Goal: Register for event/course

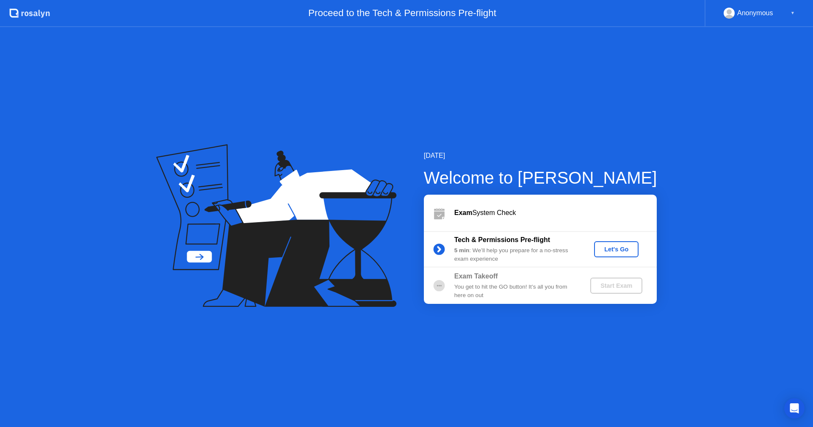
click at [622, 258] on div "Tech & Permissions Pre-flight 5 min : We’ll help you prepare for a no-stress ex…" at bounding box center [540, 249] width 233 height 36
click at [627, 250] on div "Let's Go" at bounding box center [617, 249] width 38 height 7
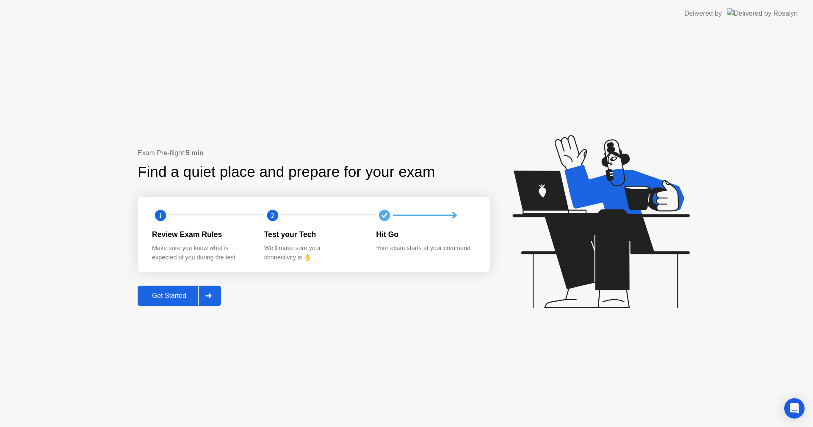
click at [167, 298] on div "Get Started" at bounding box center [169, 296] width 58 height 8
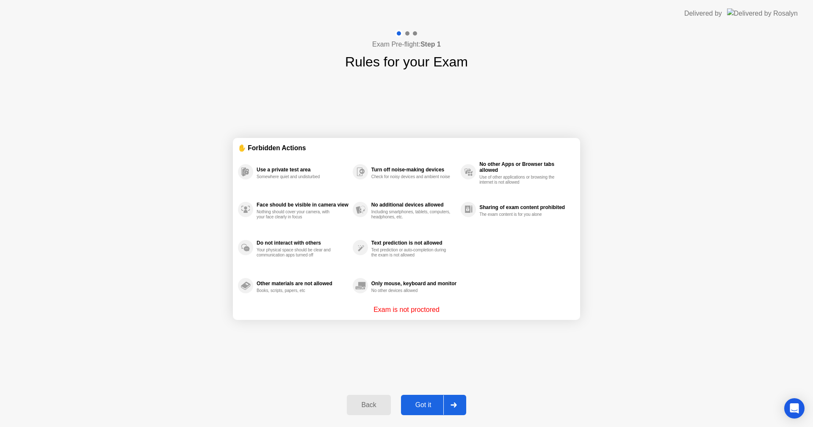
click at [424, 408] on div "Got it" at bounding box center [424, 406] width 40 height 8
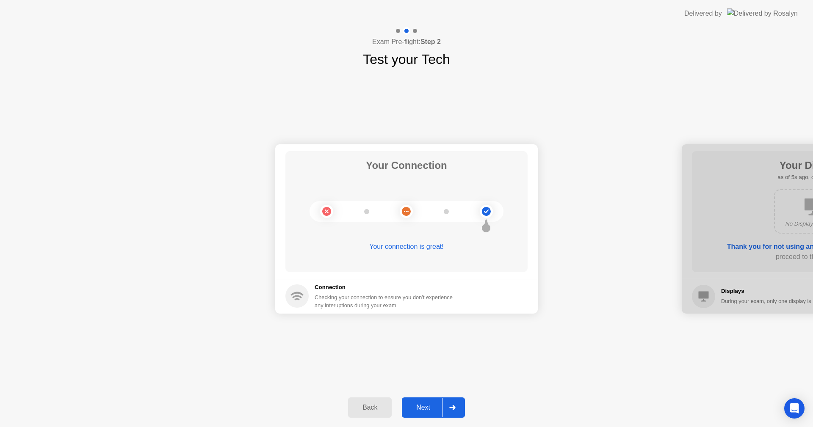
click at [424, 400] on button "Next" at bounding box center [433, 408] width 63 height 20
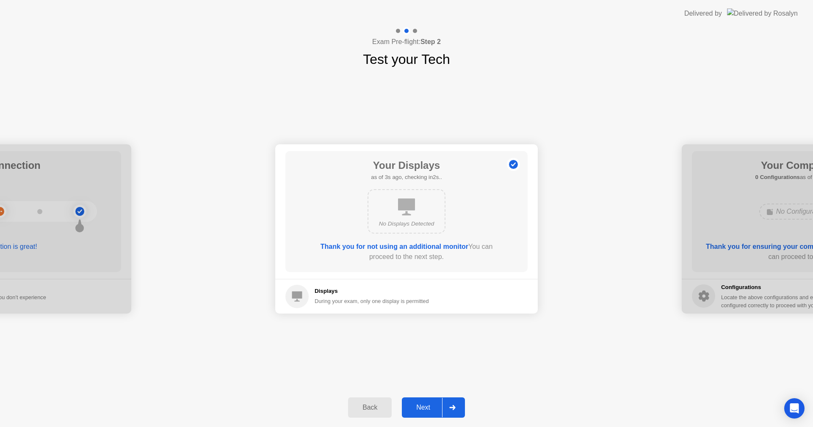
click at [423, 405] on div "Next" at bounding box center [424, 408] width 38 height 8
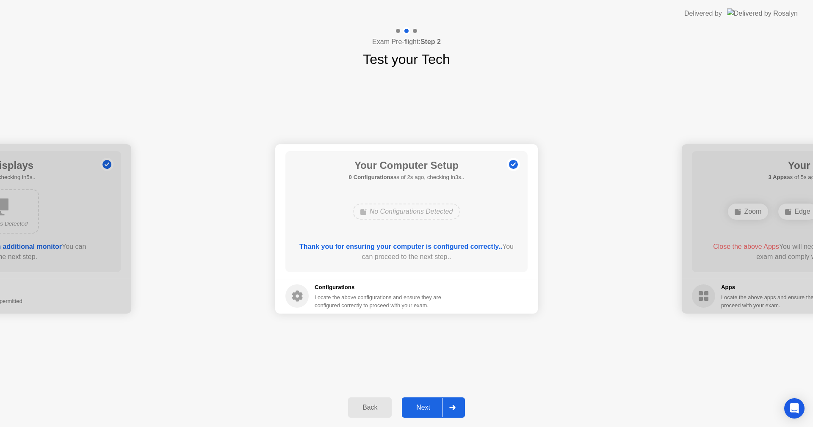
click at [423, 405] on div "Next" at bounding box center [424, 408] width 38 height 8
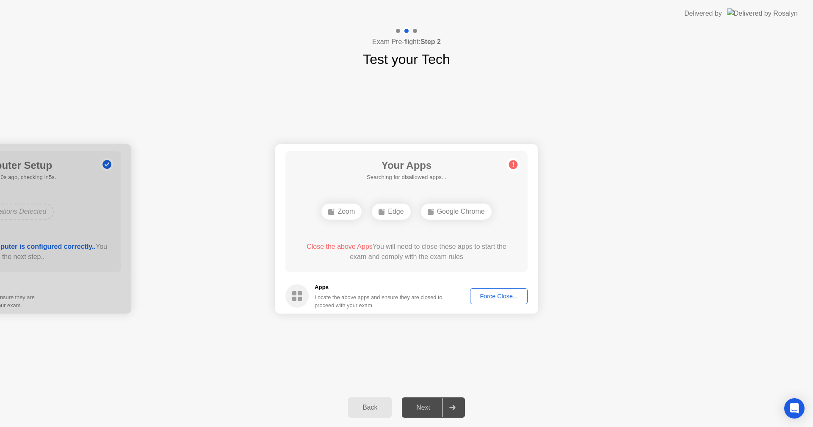
click at [499, 295] on div "Force Close..." at bounding box center [499, 296] width 52 height 7
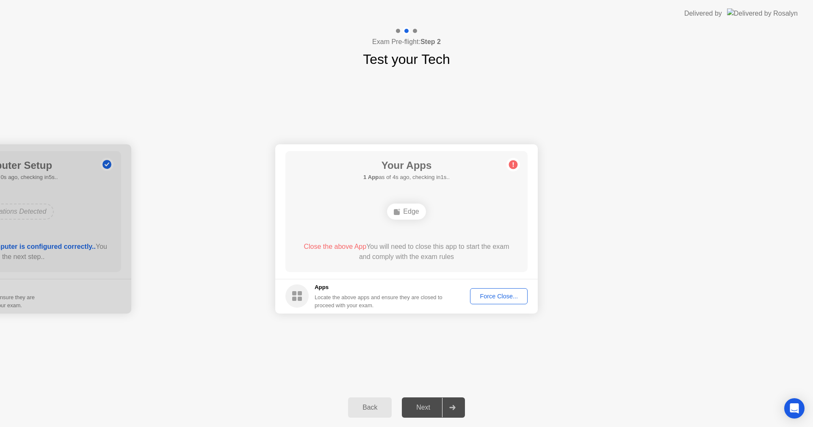
click at [601, 333] on div "Your Connection Your connection is great! Connection Checking your connection t…" at bounding box center [406, 228] width 813 height 319
click at [400, 205] on div "Edge" at bounding box center [406, 212] width 39 height 16
click at [403, 208] on div "Edge" at bounding box center [406, 212] width 39 height 16
drag, startPoint x: 474, startPoint y: 209, endPoint x: 474, endPoint y: 219, distance: 9.7
click at [474, 219] on div "Edge" at bounding box center [407, 211] width 194 height 23
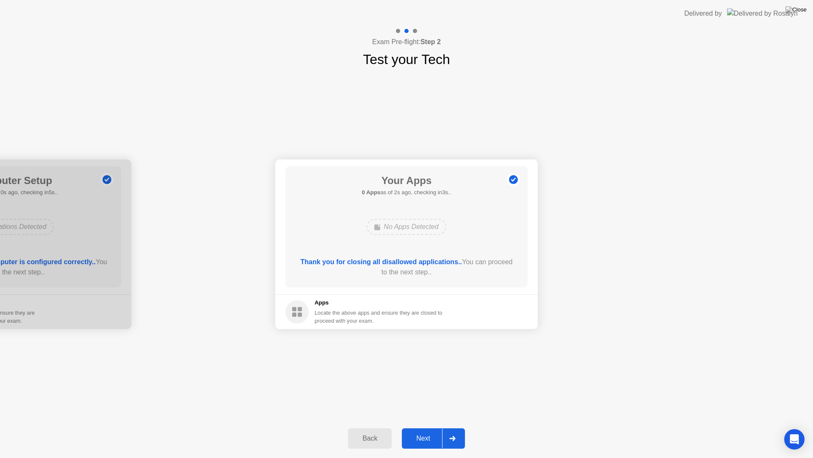
click at [427, 427] on div "Next" at bounding box center [424, 438] width 38 height 8
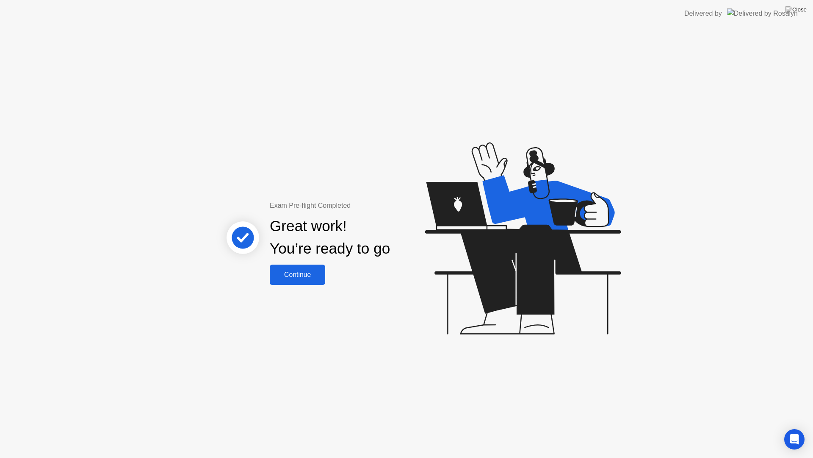
click at [314, 277] on div "Continue" at bounding box center [297, 275] width 50 height 8
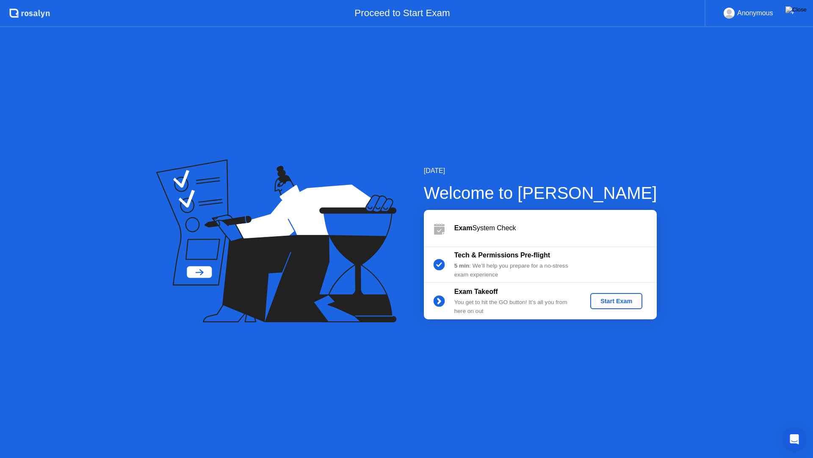
click at [632, 344] on div "[DATE] Welcome to [PERSON_NAME] Exam System Check Tech & Permissions Pre-flight…" at bounding box center [406, 242] width 813 height 430
click at [626, 304] on div "Start Exam" at bounding box center [616, 300] width 45 height 7
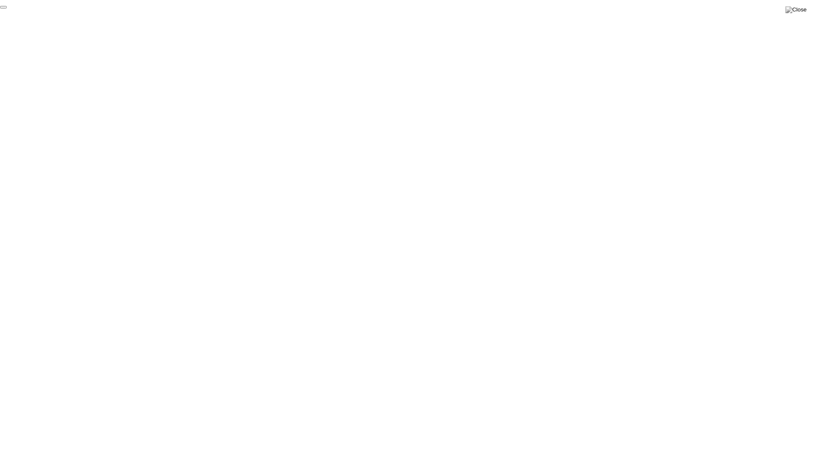
click div "End Proctoring Session"
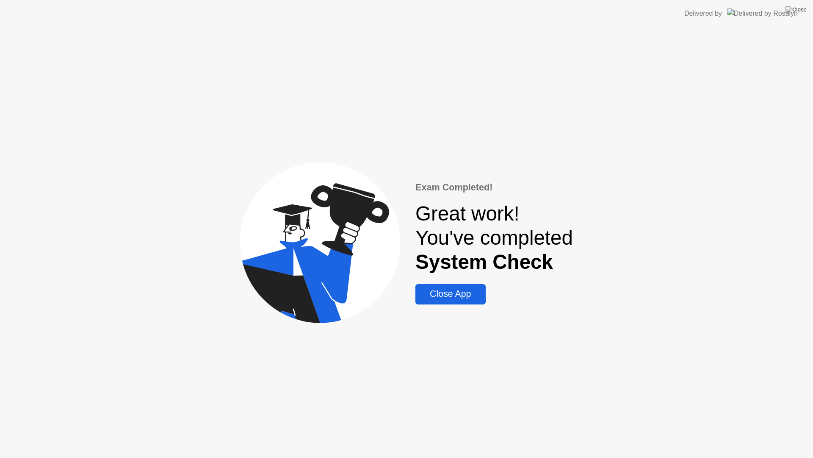
click at [461, 297] on div "Close App" at bounding box center [450, 294] width 65 height 11
